Goal: Information Seeking & Learning: Understand process/instructions

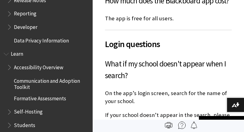
scroll to position [726, 0]
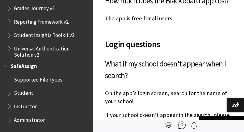
click at [31, 93] on span "Student" at bounding box center [48, 93] width 82 height 11
click at [32, 95] on span "Student" at bounding box center [24, 92] width 20 height 8
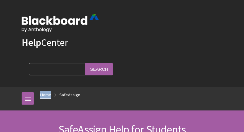
click at [40, 97] on ol "Home SafeAssign" at bounding box center [128, 96] width 188 height 18
click at [41, 96] on link "Home" at bounding box center [45, 95] width 11 height 8
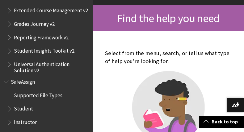
scroll to position [726, 0]
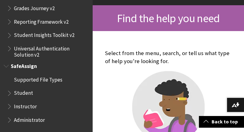
click at [19, 90] on span "Student" at bounding box center [23, 92] width 19 height 8
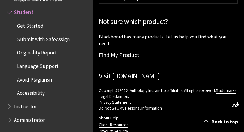
scroll to position [707, 0]
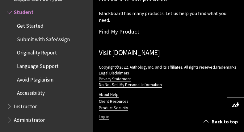
click at [104, 115] on link "Log in" at bounding box center [104, 118] width 11 height 6
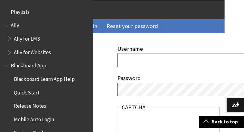
type input "lmccoy"
